Goal: Task Accomplishment & Management: Manage account settings

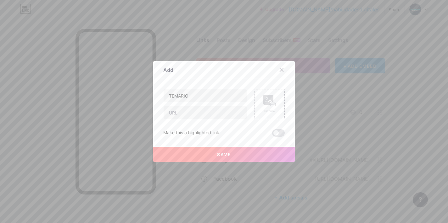
scroll to position [13, 0]
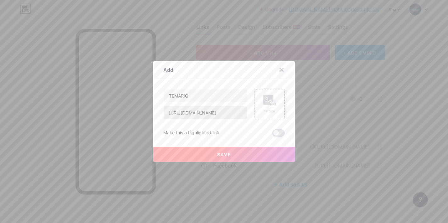
click at [215, 118] on input "[URL][DOMAIN_NAME]" at bounding box center [204, 113] width 83 height 13
drag, startPoint x: 217, startPoint y: 117, endPoint x: 139, endPoint y: 118, distance: 78.3
click at [139, 118] on div "Add Content YouTube Play YouTube video without leaving your page. ADD Vimeo Pla…" at bounding box center [224, 111] width 448 height 223
type input "[URL][DOMAIN_NAME]"
click at [276, 135] on span at bounding box center [278, 133] width 13 height 8
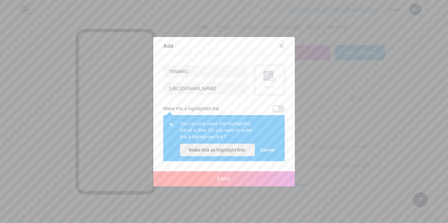
click at [238, 152] on span "Make this as highlight link." at bounding box center [217, 149] width 57 height 5
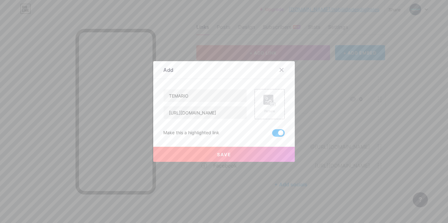
click at [251, 157] on button "Save" at bounding box center [223, 154] width 141 height 15
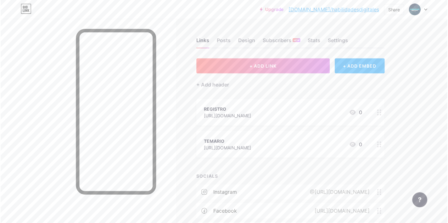
scroll to position [0, 0]
drag, startPoint x: 380, startPoint y: 10, endPoint x: 307, endPoint y: 10, distance: 72.6
click at [307, 10] on div "Upgrade [DOMAIN_NAME]/habili... [DOMAIN_NAME]/habilidadesdigitales Share Switch…" at bounding box center [344, 9] width 168 height 11
copy div "bio.link/habili... bio.link/habilidadesdigitales"
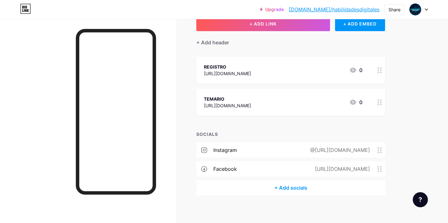
scroll to position [46, 0]
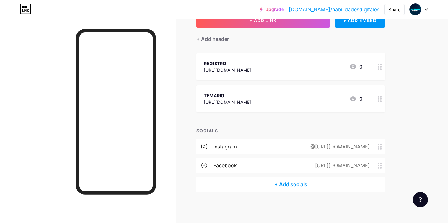
click at [300, 145] on div "@[URL][DOMAIN_NAME]" at bounding box center [338, 147] width 77 height 8
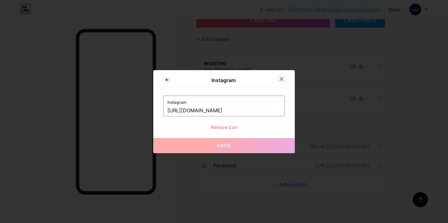
click at [279, 81] on icon at bounding box center [281, 78] width 5 height 5
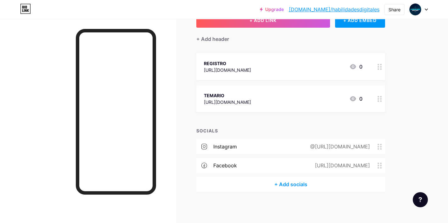
click at [300, 145] on div "@[URL][DOMAIN_NAME]" at bounding box center [338, 147] width 77 height 8
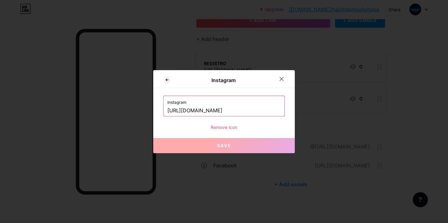
drag, startPoint x: 236, startPoint y: 112, endPoint x: 173, endPoint y: 109, distance: 63.9
click at [210, 107] on input "[URL][DOMAIN_NAME]" at bounding box center [223, 110] width 113 height 11
click at [235, 110] on input "[URL][DOMAIN_NAME]" at bounding box center [223, 110] width 113 height 11
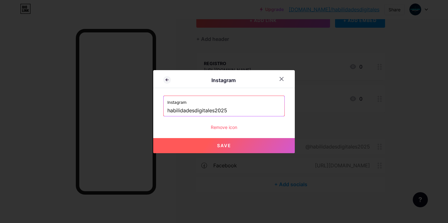
click at [215, 151] on button "Save" at bounding box center [223, 145] width 141 height 15
type input "[URL][DOMAIN_NAME]"
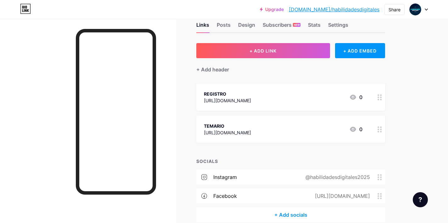
scroll to position [8, 0]
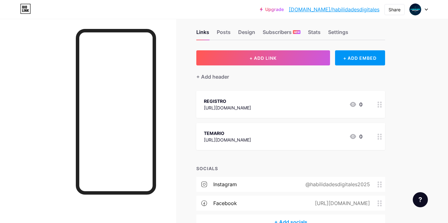
click at [419, 17] on div "Upgrade [DOMAIN_NAME]/habili... [DOMAIN_NAME]/habilidadesdigitales Share Switch…" at bounding box center [224, 9] width 448 height 19
click at [422, 8] on div at bounding box center [418, 9] width 18 height 11
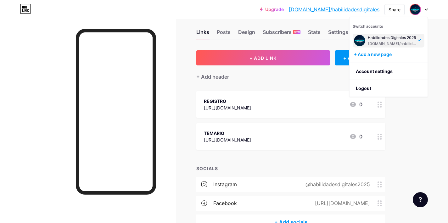
click at [438, 41] on div "Upgrade [DOMAIN_NAME]/habili... [DOMAIN_NAME]/habilidadesdigitales Share Switch…" at bounding box center [224, 126] width 448 height 269
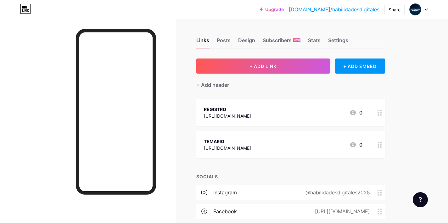
scroll to position [0, 0]
click at [423, 10] on div at bounding box center [418, 9] width 18 height 11
